Goal: Ask a question

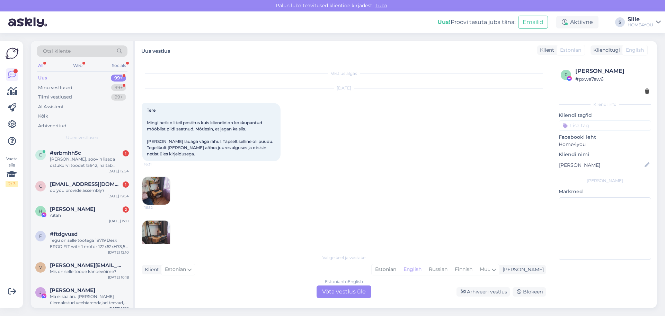
scroll to position [102, 0]
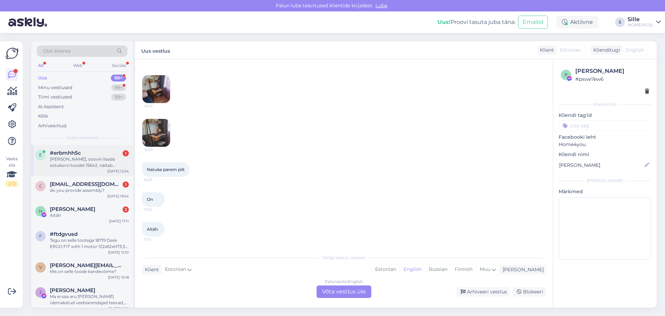
click at [78, 158] on div "[PERSON_NAME], soovin lisada ostukorvi toodet 15642, näitab saadavust e-poes, k…" at bounding box center [89, 162] width 79 height 12
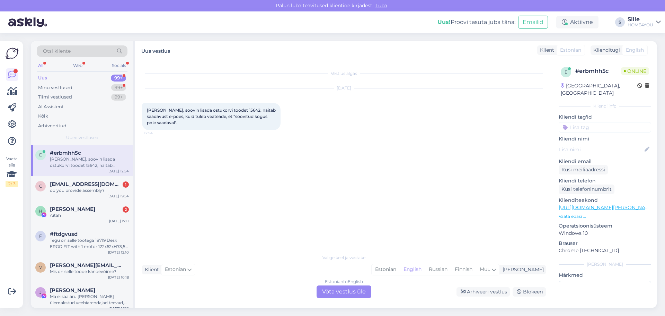
click at [230, 109] on span "[PERSON_NAME], soovin lisada ostukorvi toodet 15642, näitab saadavust e-poes, k…" at bounding box center [212, 116] width 130 height 18
copy span "15642"
click at [361, 292] on div "Estonian to English Võta vestlus üle" at bounding box center [344, 291] width 55 height 12
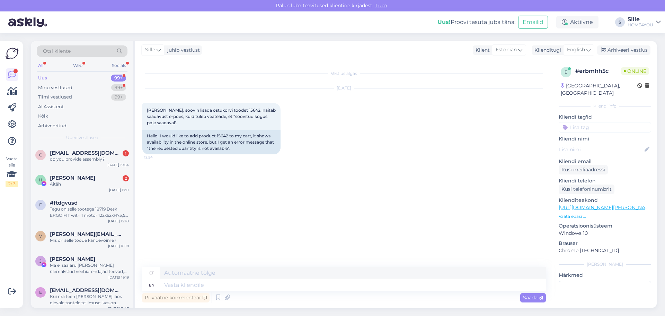
click at [577, 44] on div "Sille juhib vestlust Klient Estonian Klienditugi English es Chinese Estonian Ja…" at bounding box center [396, 50] width 522 height 18
click at [578, 47] on span "English" at bounding box center [576, 50] width 18 height 8
click at [553, 87] on link "Estonian" at bounding box center [563, 91] width 76 height 11
click at [274, 275] on div "Vestlus algas [DATE] Tere, soovin lisada ostukorvi toodet 15642, näitab saadavu…" at bounding box center [344, 183] width 418 height 248
click at [272, 279] on textarea at bounding box center [344, 283] width 404 height 15
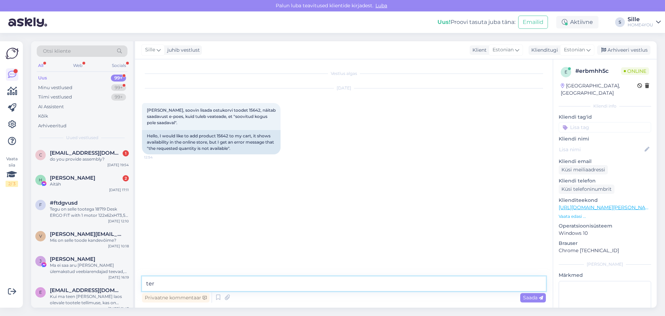
type textarea "tere"
type textarea "Proovige nüüd uuesti"
type textarea "Värskendasin toote saadavause lehel ära"
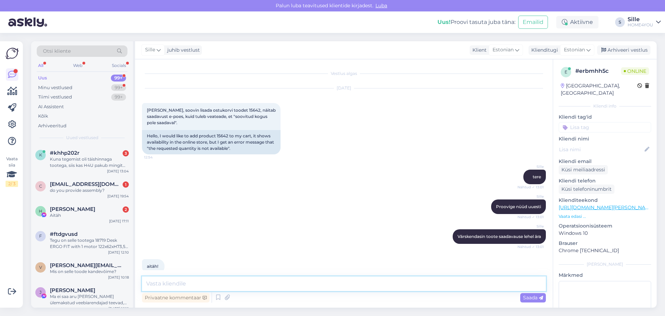
scroll to position [11, 0]
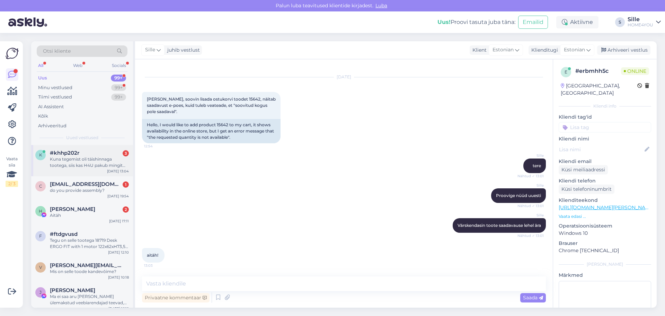
click at [62, 156] on span "#khhp202r" at bounding box center [64, 153] width 29 height 6
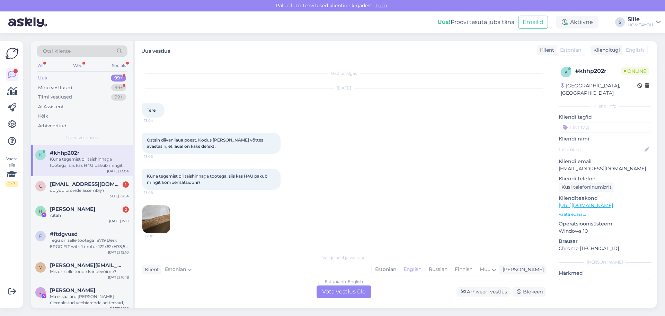
click at [151, 221] on img at bounding box center [156, 219] width 28 height 28
click at [400, 270] on div "Estonian" at bounding box center [386, 269] width 28 height 10
click at [363, 291] on div "Estonian to Estonian Võta vestlus üle" at bounding box center [344, 291] width 55 height 12
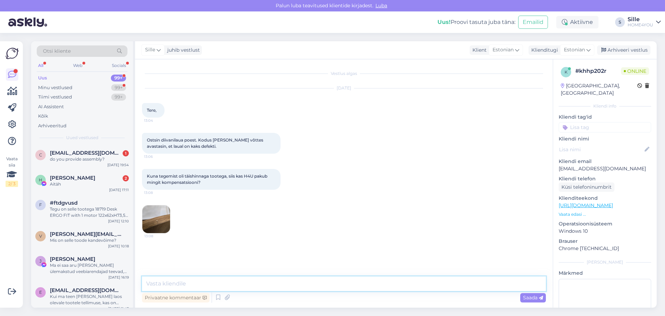
click at [235, 277] on textarea at bounding box center [344, 283] width 404 height 15
click at [178, 281] on textarea "Palun saadke" at bounding box center [344, 283] width 404 height 15
click at [191, 281] on textarea "Palun saatke" at bounding box center [344, 283] width 404 height 15
click at [312, 284] on textarea "Palun saatke kaebus meilile ([EMAIL_ADDRESS][DOMAIN_NAME])" at bounding box center [344, 283] width 404 height 15
type textarea "Palun saatke kaebus meilile ([EMAIL_ADDRESS][DOMAIN_NAME]) koos piltide ja kirj…"
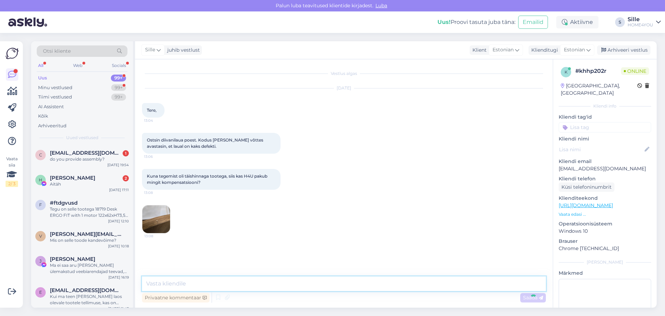
scroll to position [7, 0]
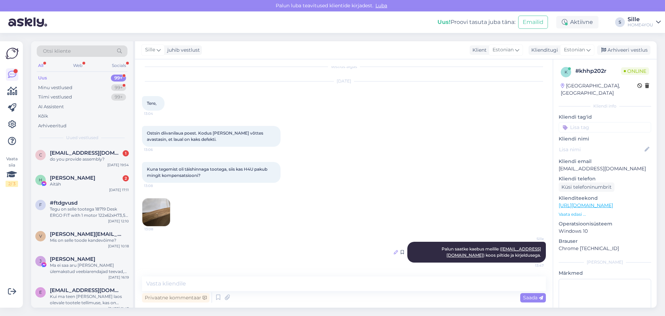
click at [394, 253] on icon at bounding box center [396, 252] width 4 height 4
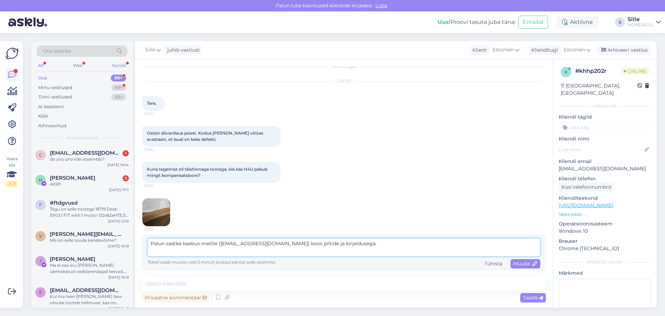
click at [150, 242] on textarea "Palun saatke kaebus meilile ([EMAIL_ADDRESS][DOMAIN_NAME]) koos piltide ja kirj…" at bounding box center [344, 247] width 393 height 18
click at [152, 240] on textarea "Palun saatke kaebus meilile ([EMAIL_ADDRESS][DOMAIN_NAME]) koos piltide ja kirj…" at bounding box center [344, 247] width 393 height 18
click at [151, 243] on textarea "Palun saatke kaebus meilile ([EMAIL_ADDRESS][DOMAIN_NAME]) koos piltide ja kirj…" at bounding box center [344, 247] width 393 height 18
type textarea "Tere, Palun saatke kaebus meilile ([EMAIL_ADDRESS][DOMAIN_NAME]) koos piltide j…"
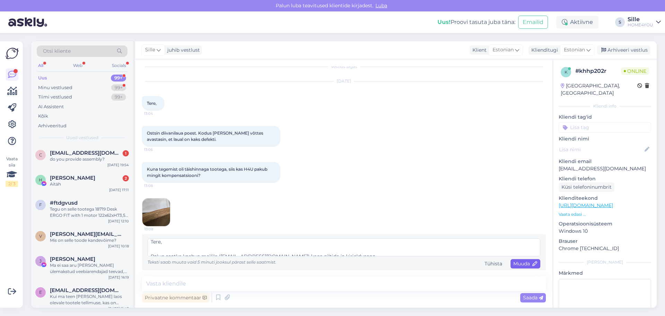
click at [513, 264] on span "Muuda" at bounding box center [525, 263] width 24 height 6
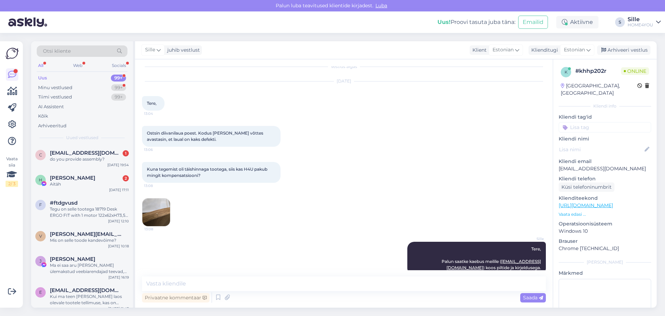
scroll to position [19, 0]
